Goal: Information Seeking & Learning: Check status

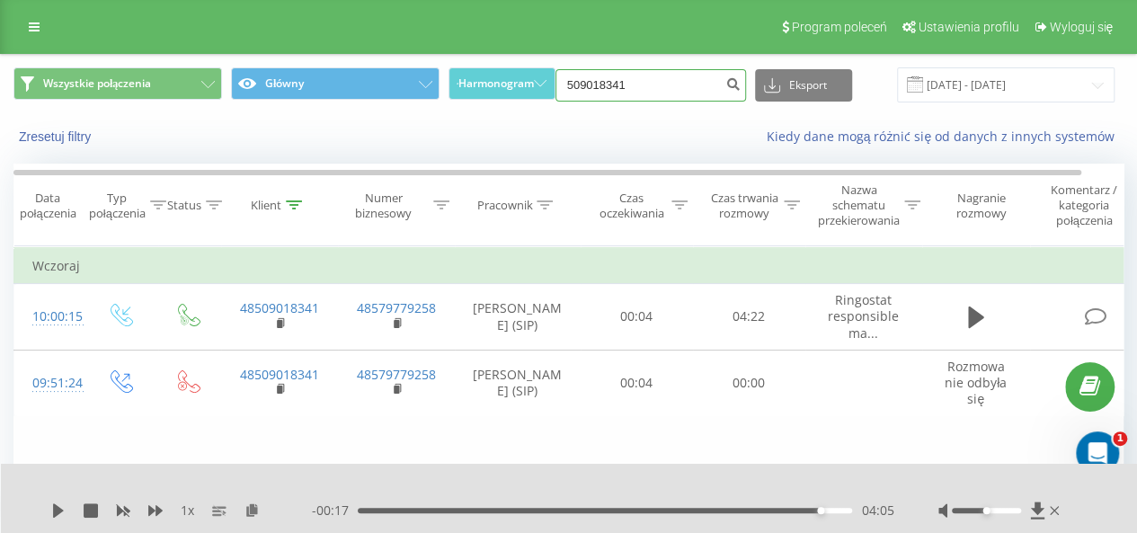
click at [637, 80] on input "509018341" at bounding box center [651, 85] width 191 height 32
paste input "4639118"
type input "504639118"
click at [732, 87] on icon "submit" at bounding box center [733, 81] width 15 height 11
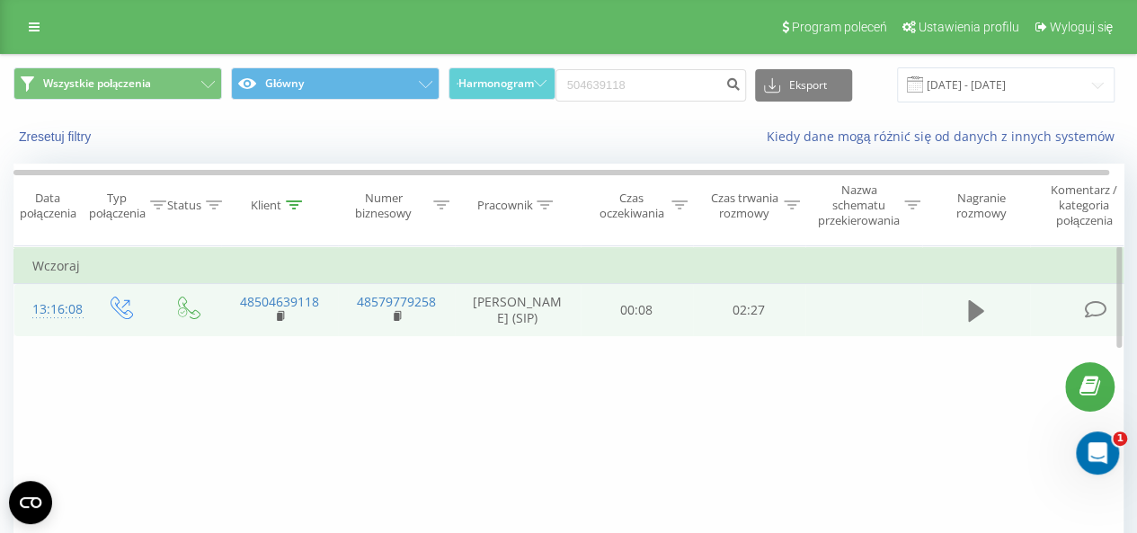
drag, startPoint x: 960, startPoint y: 330, endPoint x: 973, endPoint y: 326, distance: 13.1
click at [962, 330] on td at bounding box center [976, 310] width 108 height 52
click at [973, 324] on icon at bounding box center [976, 311] width 16 height 25
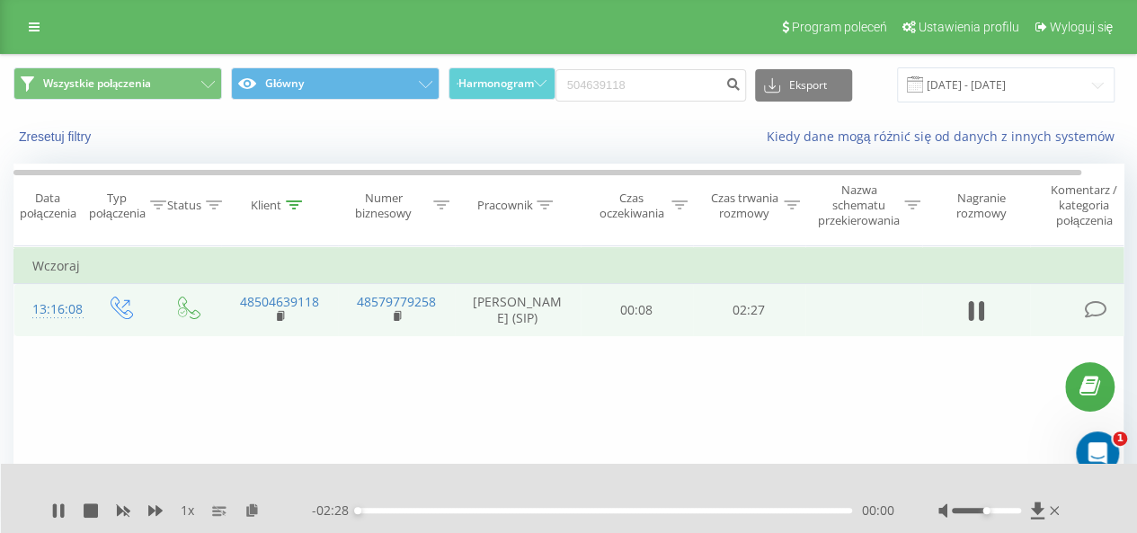
click at [763, 509] on div "00:00" at bounding box center [605, 510] width 495 height 5
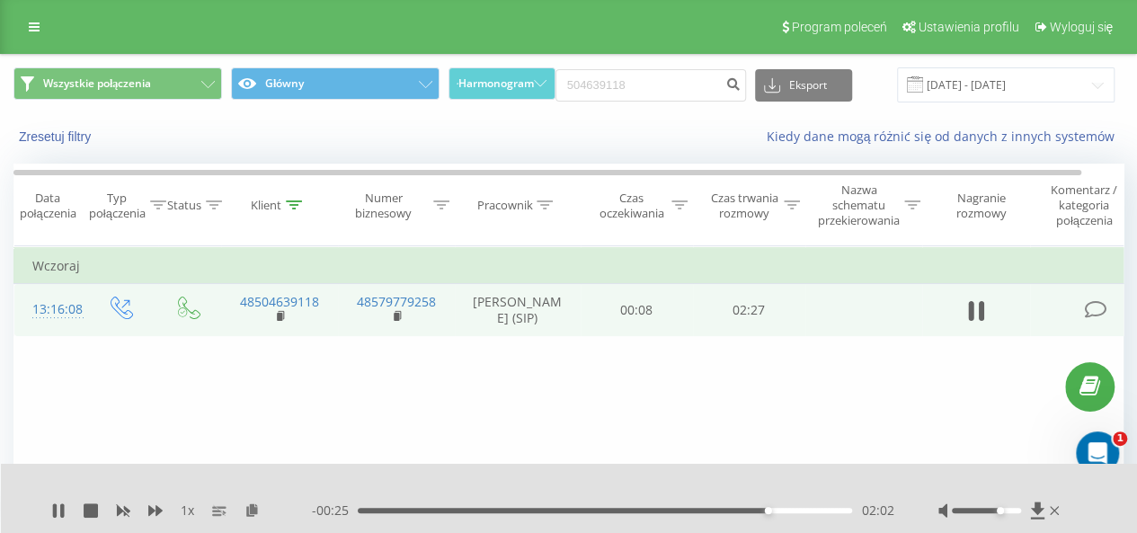
click at [1002, 514] on div at bounding box center [1001, 511] width 125 height 18
click at [278, 323] on icon at bounding box center [282, 316] width 10 height 13
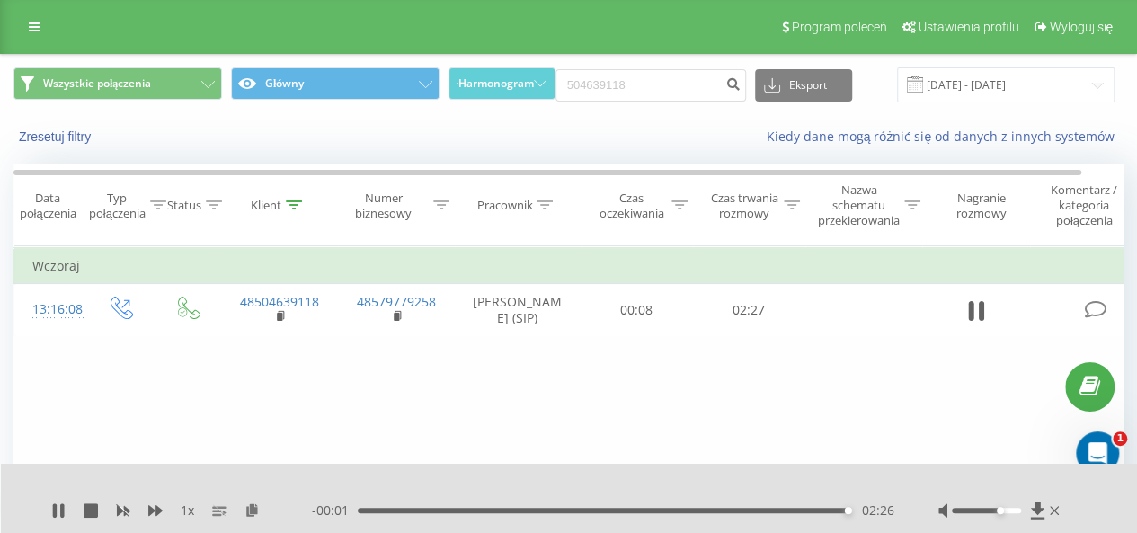
click at [716, 494] on div at bounding box center [558, 487] width 810 height 20
click at [717, 503] on div "- 00:01 02:27 02:27" at bounding box center [603, 511] width 582 height 18
click at [717, 506] on div "- 00:00 02:27 02:27" at bounding box center [603, 511] width 582 height 18
click at [722, 512] on div "01:49" at bounding box center [605, 510] width 495 height 5
click at [744, 509] on div "01:51" at bounding box center [605, 510] width 495 height 5
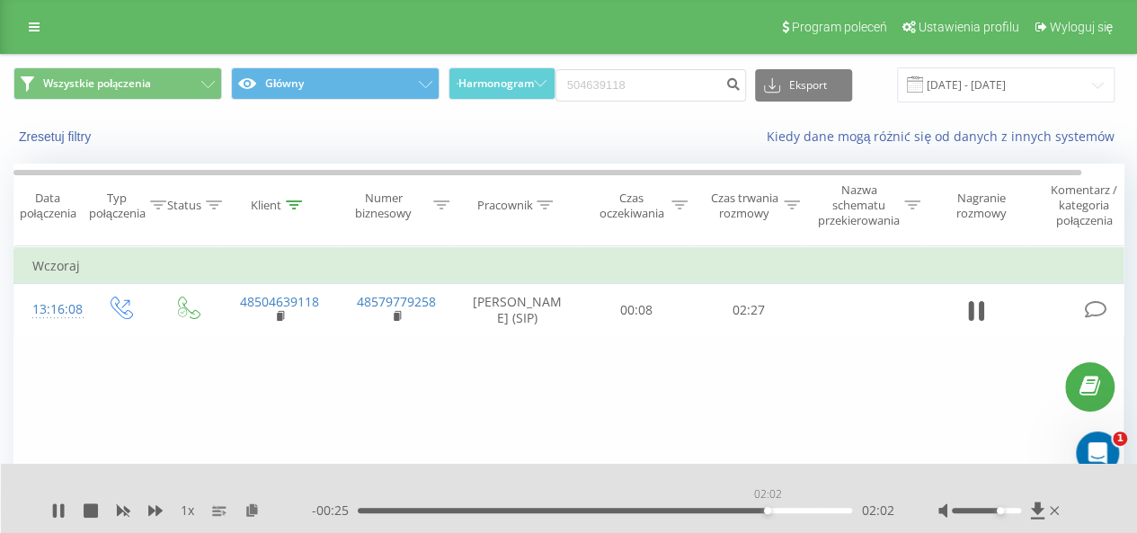
click at [767, 510] on div "02:02" at bounding box center [605, 510] width 495 height 5
click at [684, 514] on div "- 00:24 02:03 02:03" at bounding box center [603, 511] width 582 height 18
click at [660, 514] on div "- 00:23 02:04 02:04" at bounding box center [603, 511] width 582 height 18
click at [646, 508] on div "02:04" at bounding box center [605, 510] width 495 height 5
click at [584, 510] on div "01:26" at bounding box center [605, 510] width 495 height 5
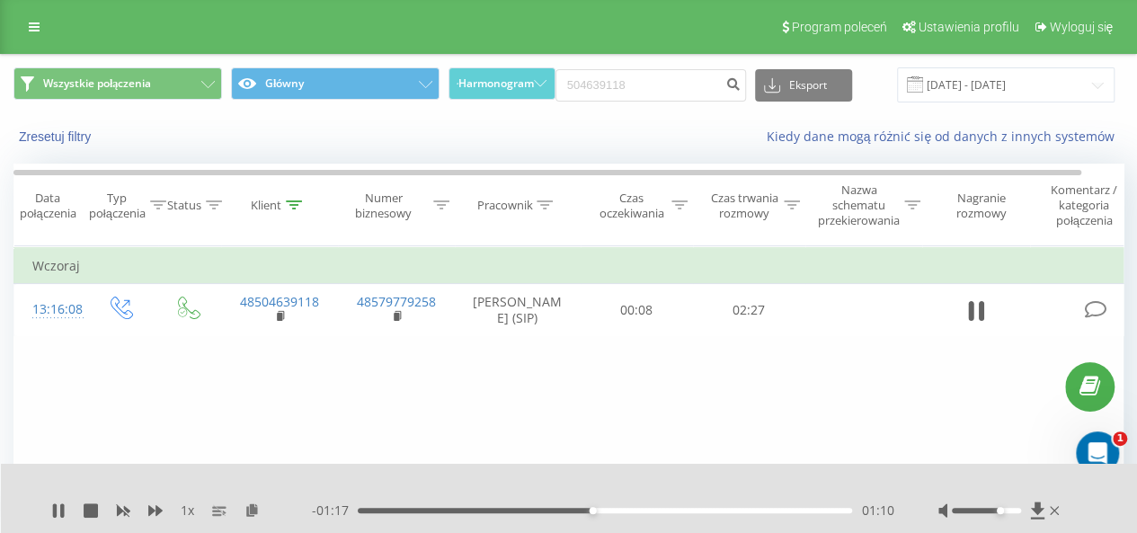
click at [610, 510] on div "01:10" at bounding box center [605, 510] width 495 height 5
click at [627, 510] on div "01:20" at bounding box center [605, 510] width 495 height 5
click at [638, 510] on div "01:24" at bounding box center [605, 510] width 495 height 5
click at [647, 510] on div "01:25" at bounding box center [605, 510] width 495 height 5
click at [61, 515] on icon at bounding box center [62, 510] width 4 height 14
